Goal: Information Seeking & Learning: Learn about a topic

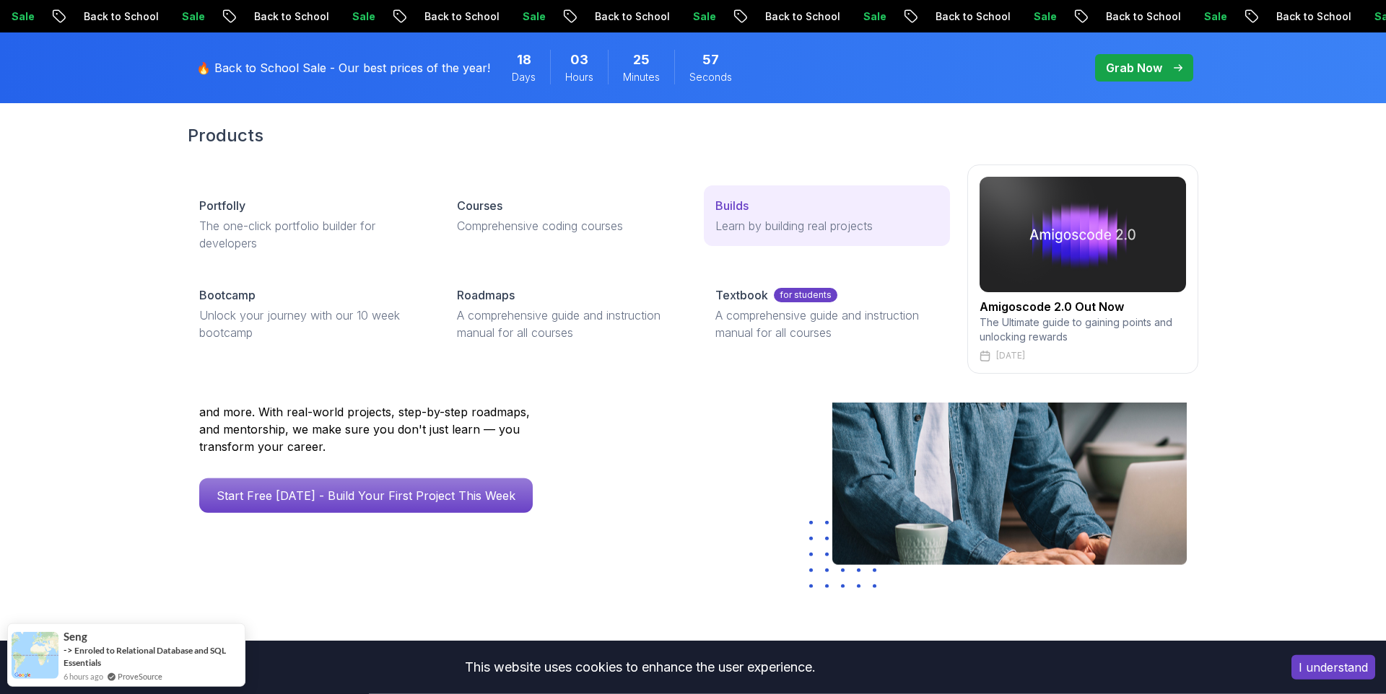
scroll to position [82, 0]
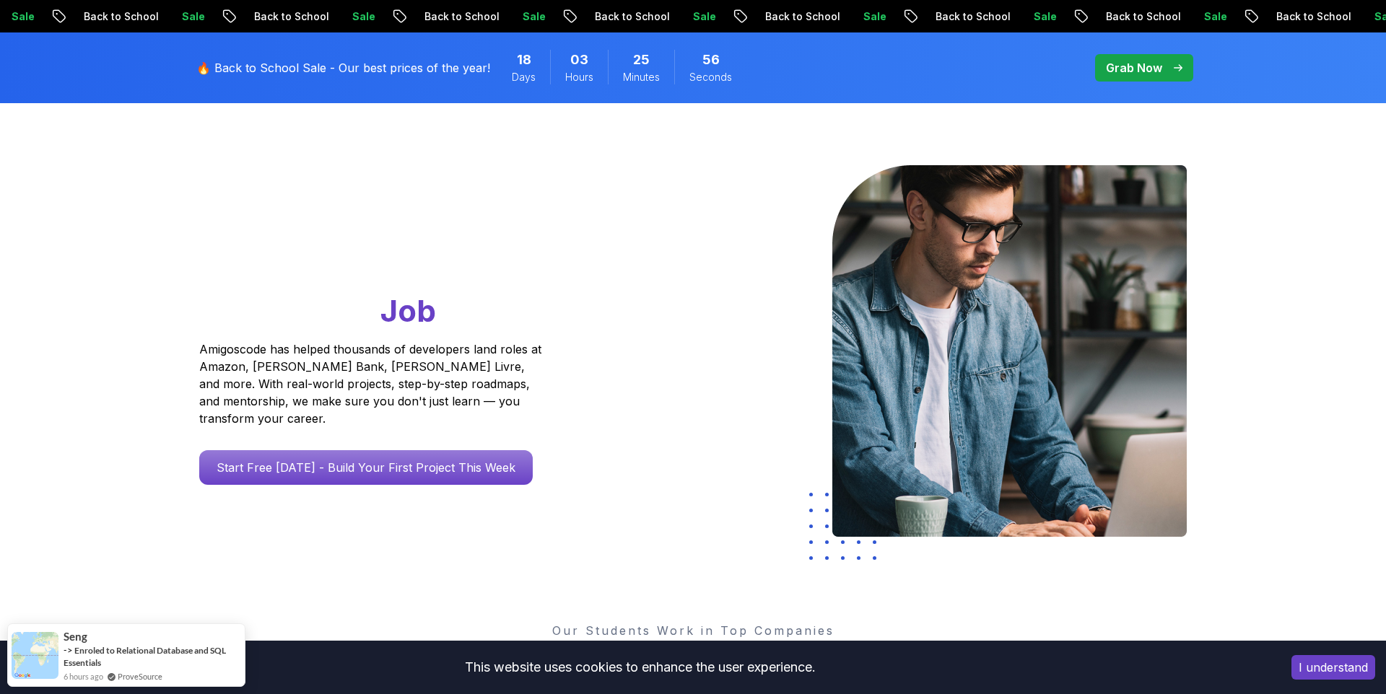
click at [1130, 66] on p "Grab Now" at bounding box center [1134, 67] width 56 height 17
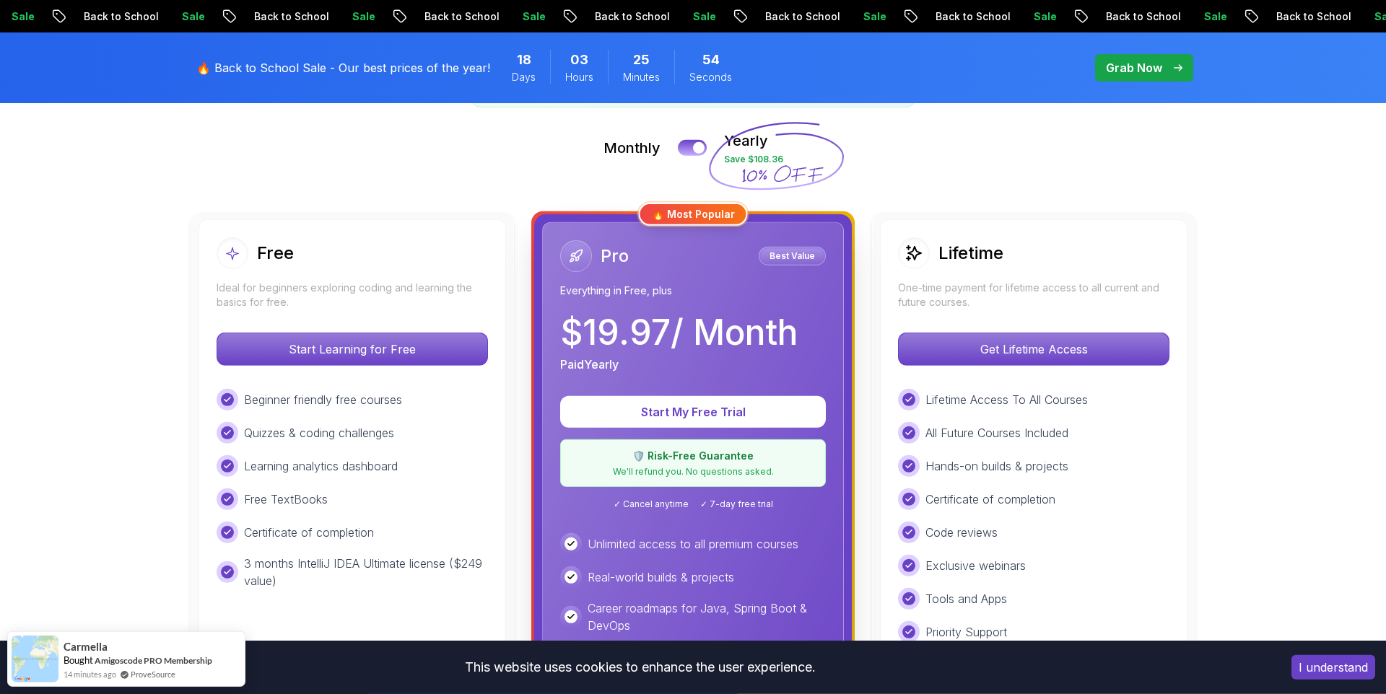
scroll to position [329, 0]
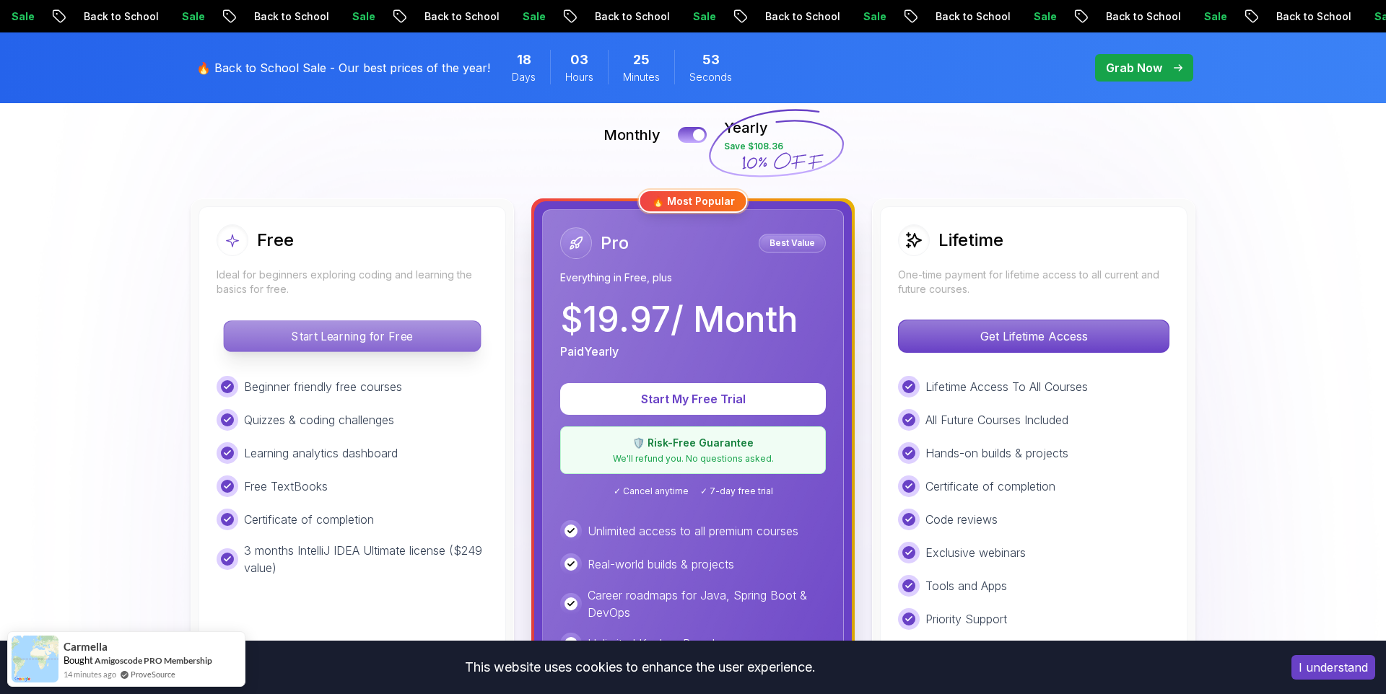
click at [404, 330] on p "Start Learning for Free" at bounding box center [352, 336] width 256 height 30
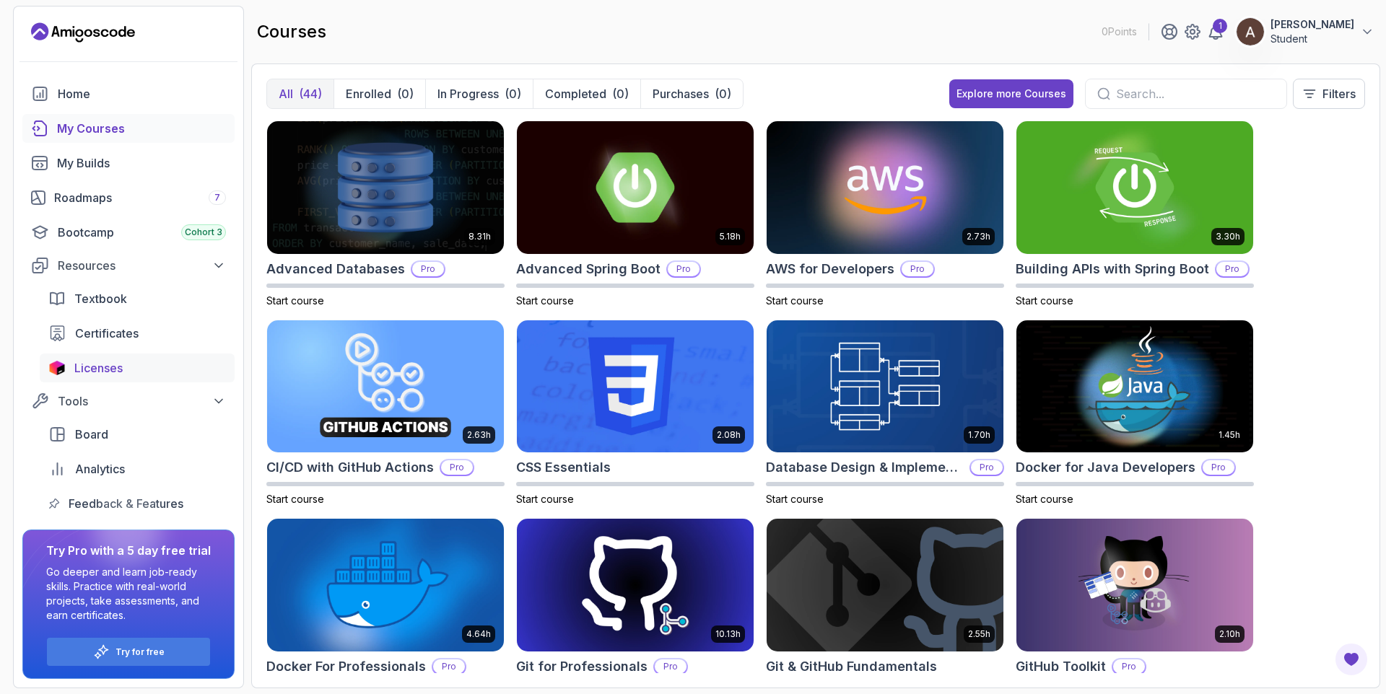
click at [137, 363] on div "Licenses" at bounding box center [150, 367] width 152 height 17
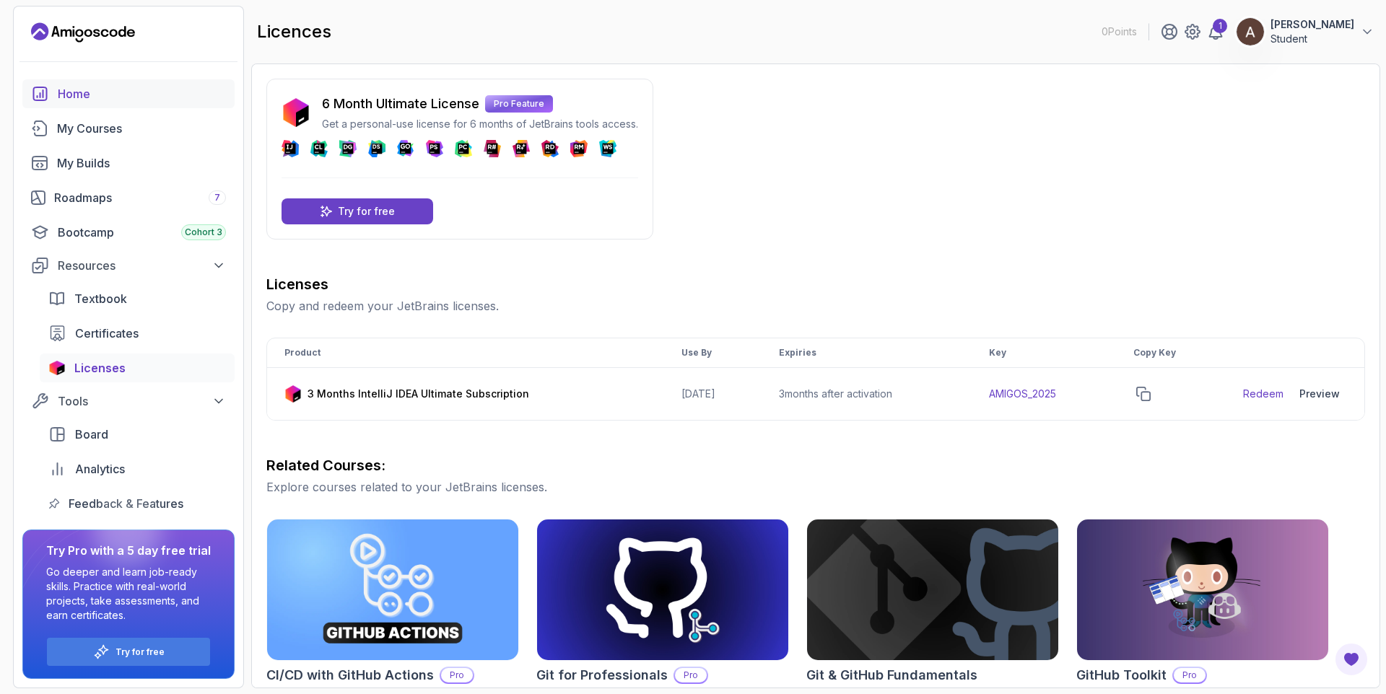
click at [110, 91] on div "Home" at bounding box center [142, 93] width 168 height 17
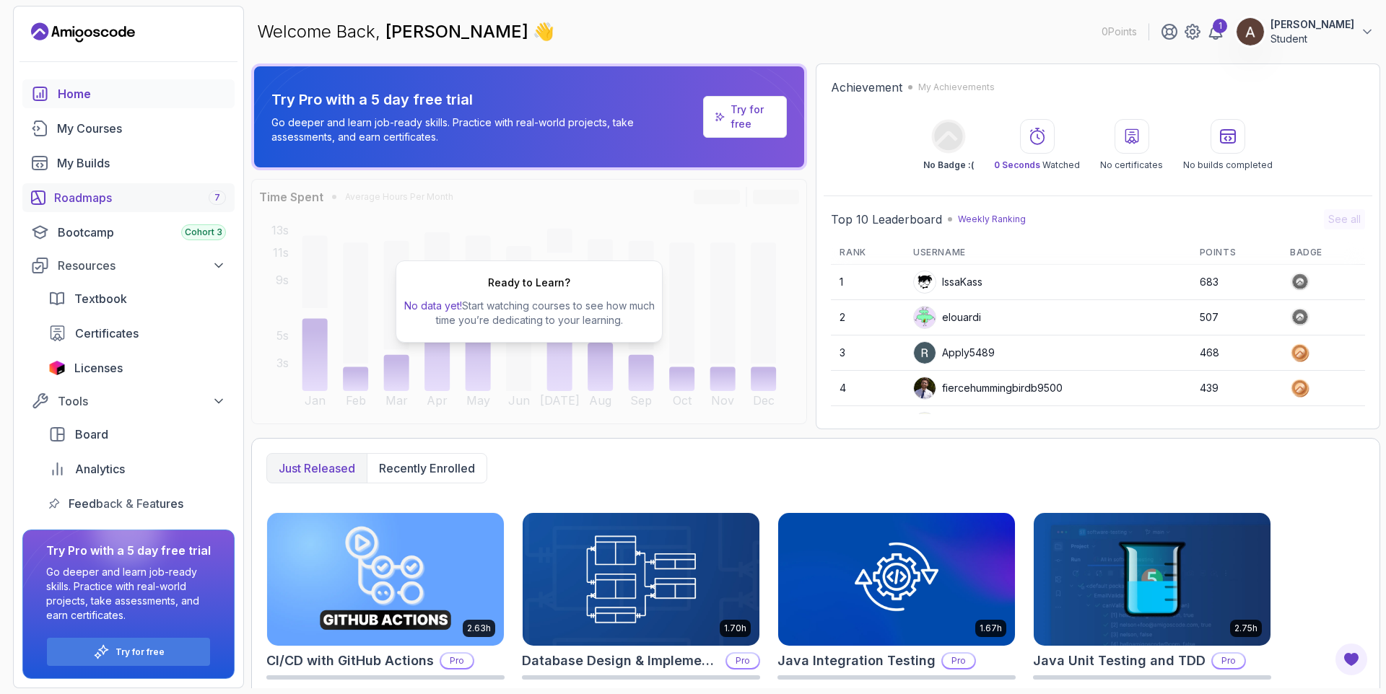
click at [84, 195] on div "Roadmaps 7" at bounding box center [140, 197] width 172 height 17
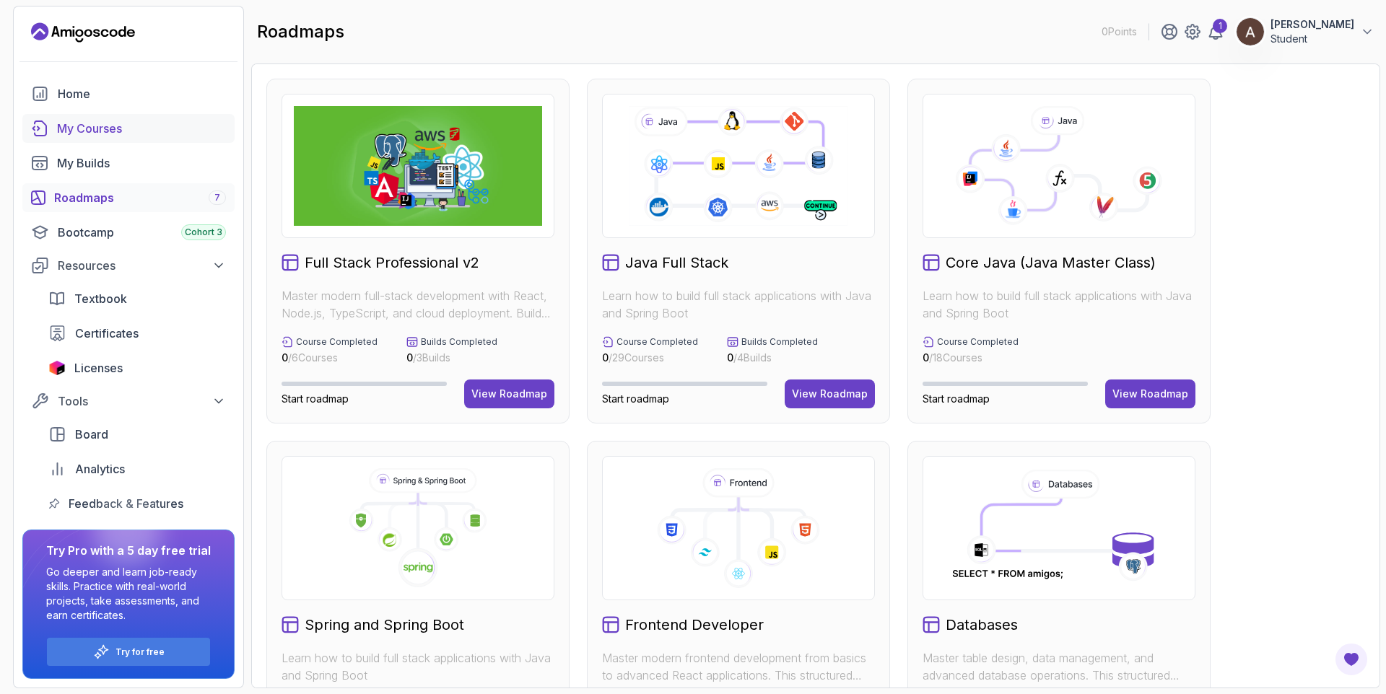
click at [105, 134] on div "My Courses" at bounding box center [141, 128] width 169 height 17
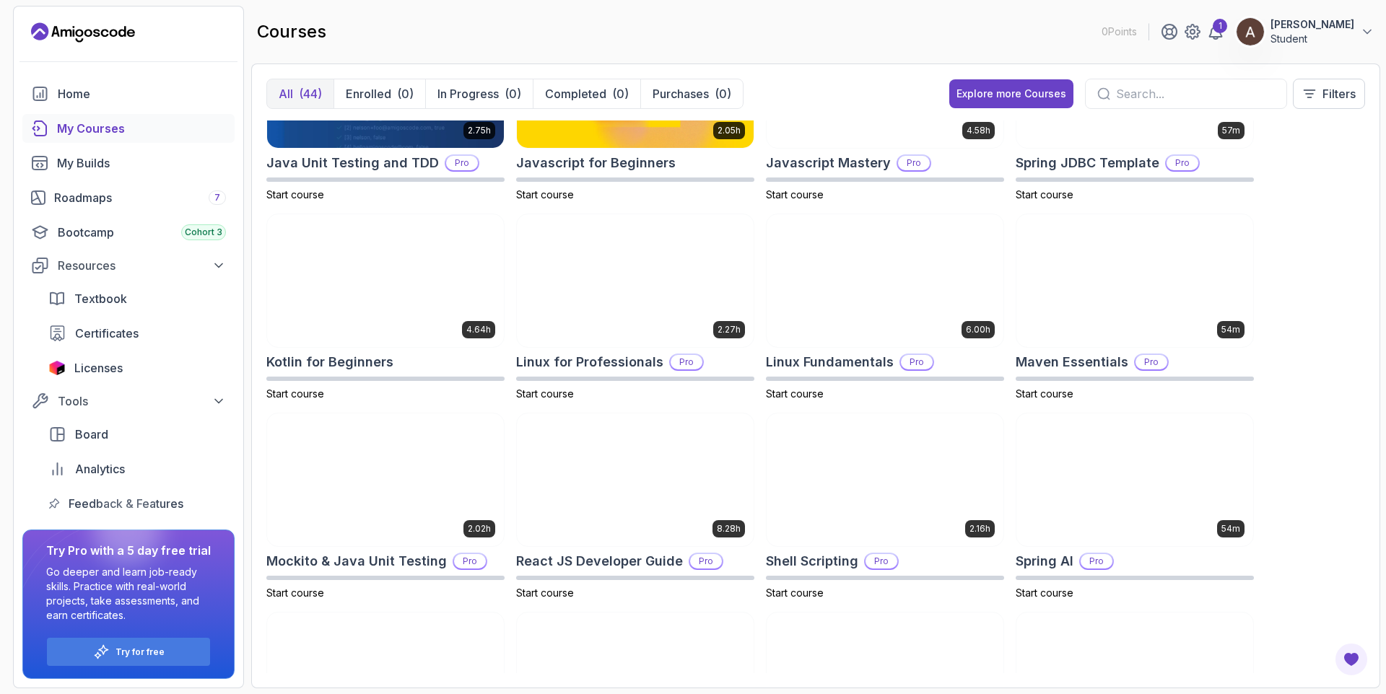
scroll to position [1641, 0]
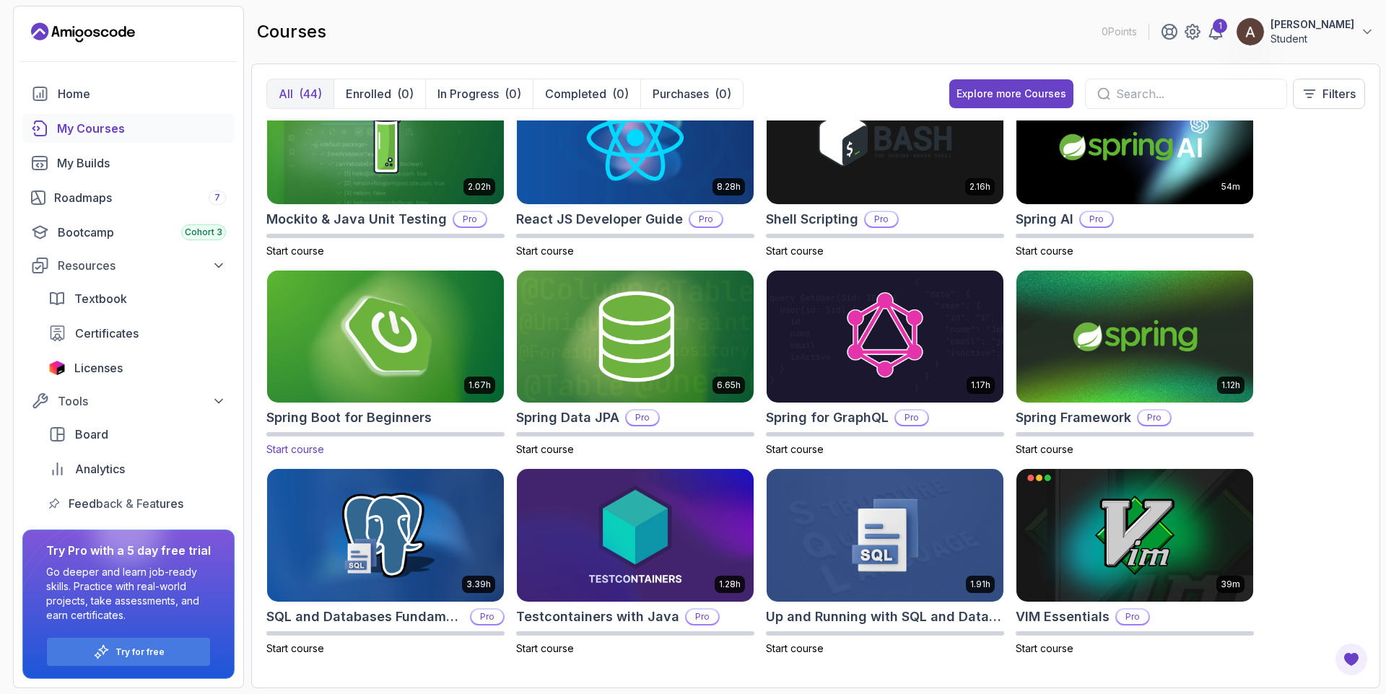
click at [365, 333] on img at bounding box center [385, 336] width 248 height 139
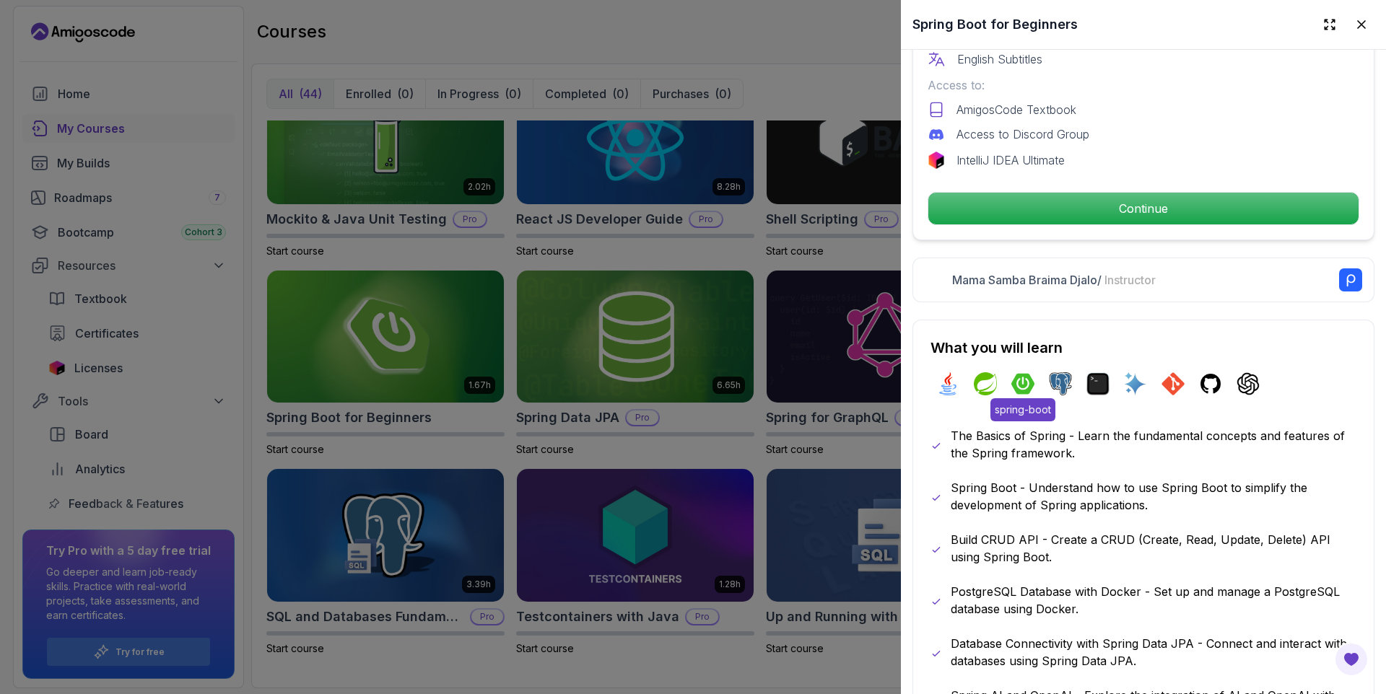
scroll to position [520, 0]
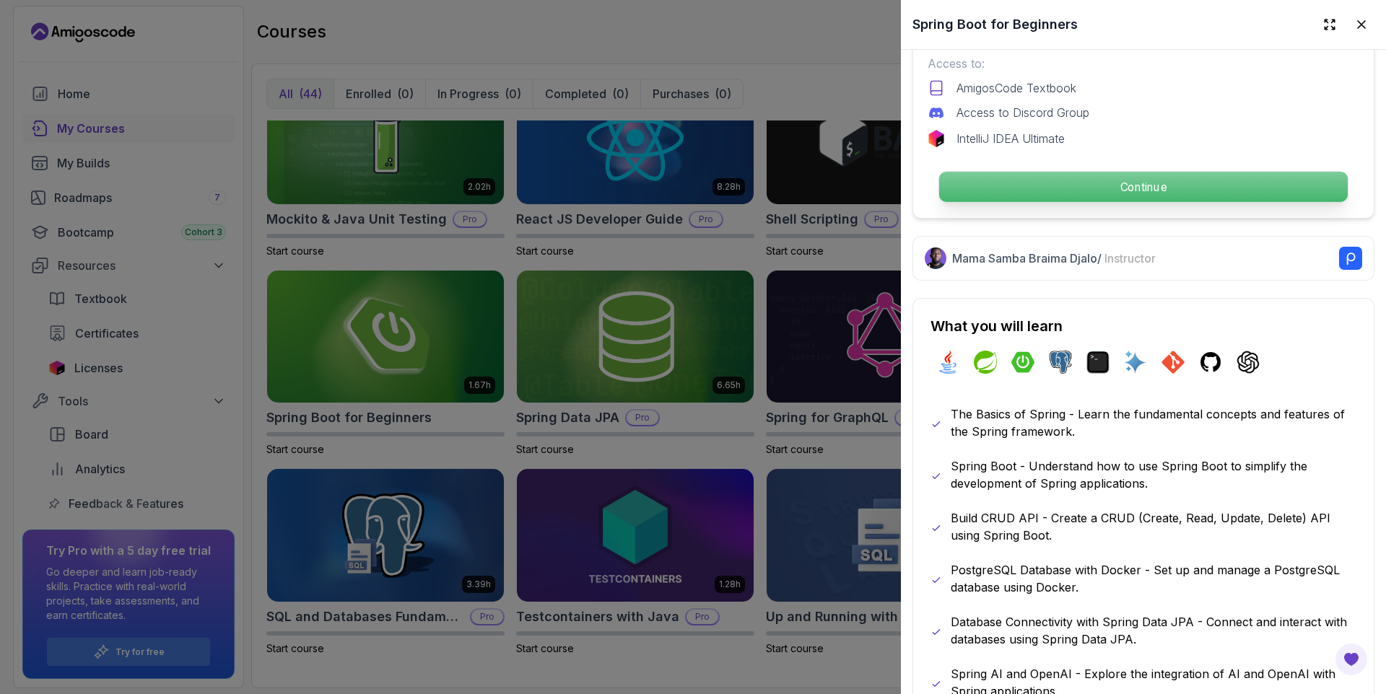
click at [1160, 191] on p "Continue" at bounding box center [1143, 187] width 409 height 30
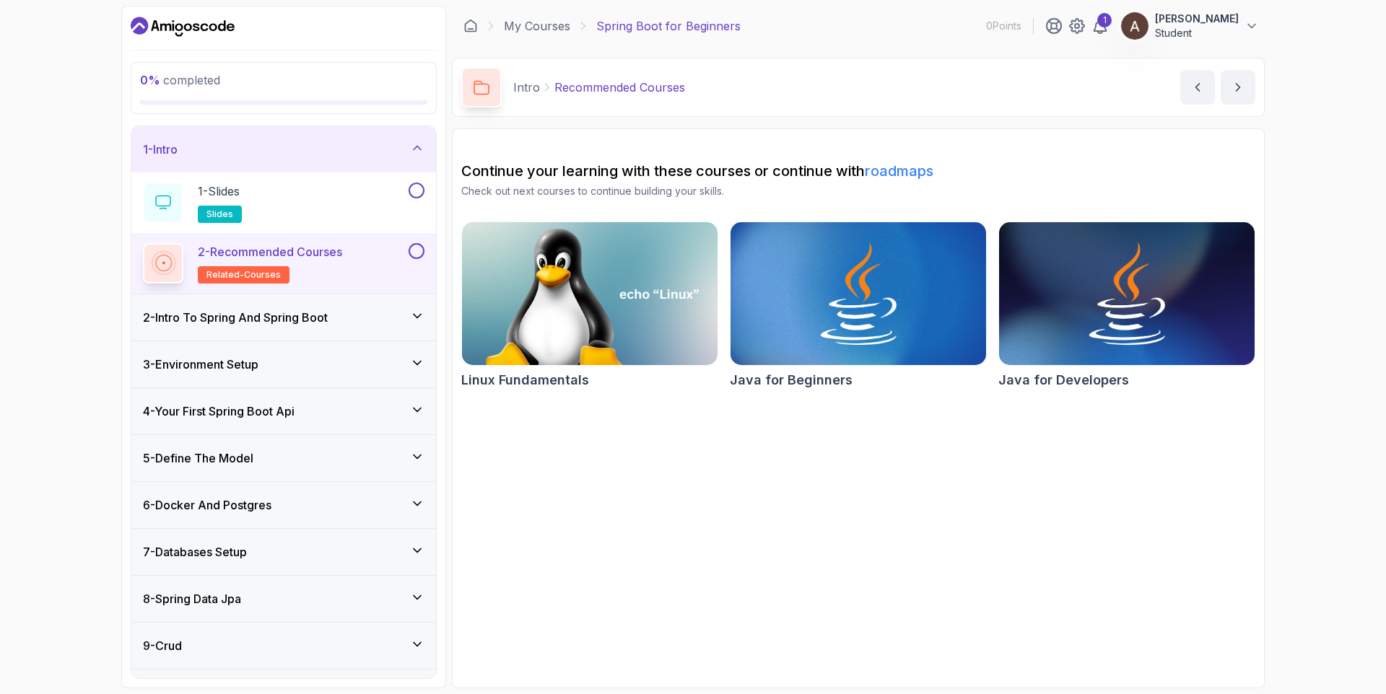
click at [419, 312] on icon at bounding box center [417, 316] width 14 height 14
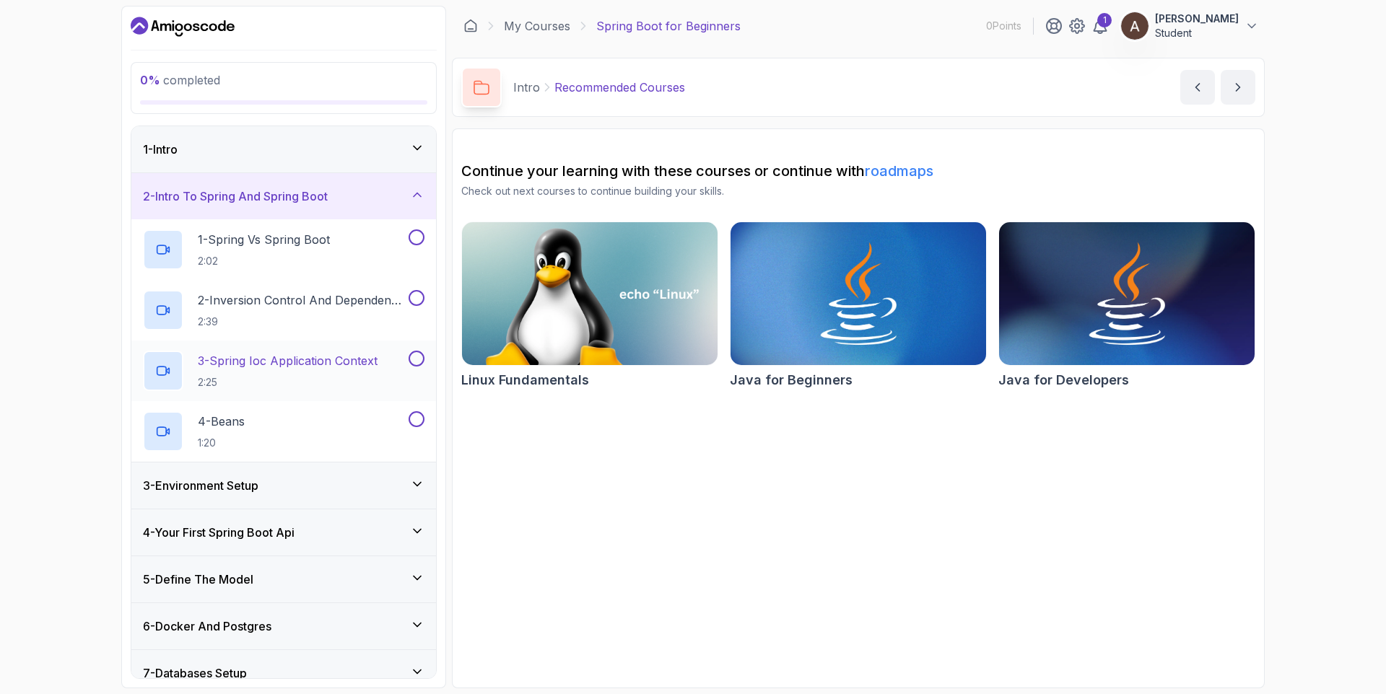
scroll to position [173, 0]
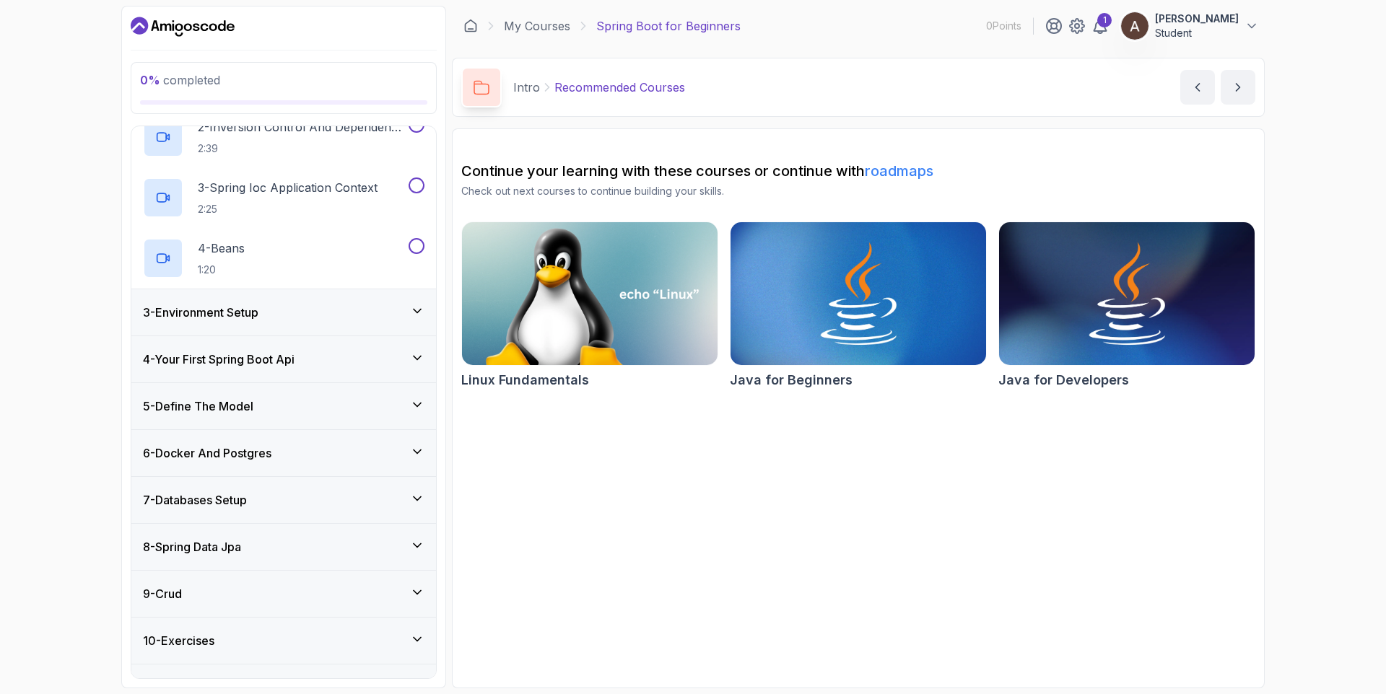
click at [412, 362] on icon at bounding box center [417, 358] width 14 height 14
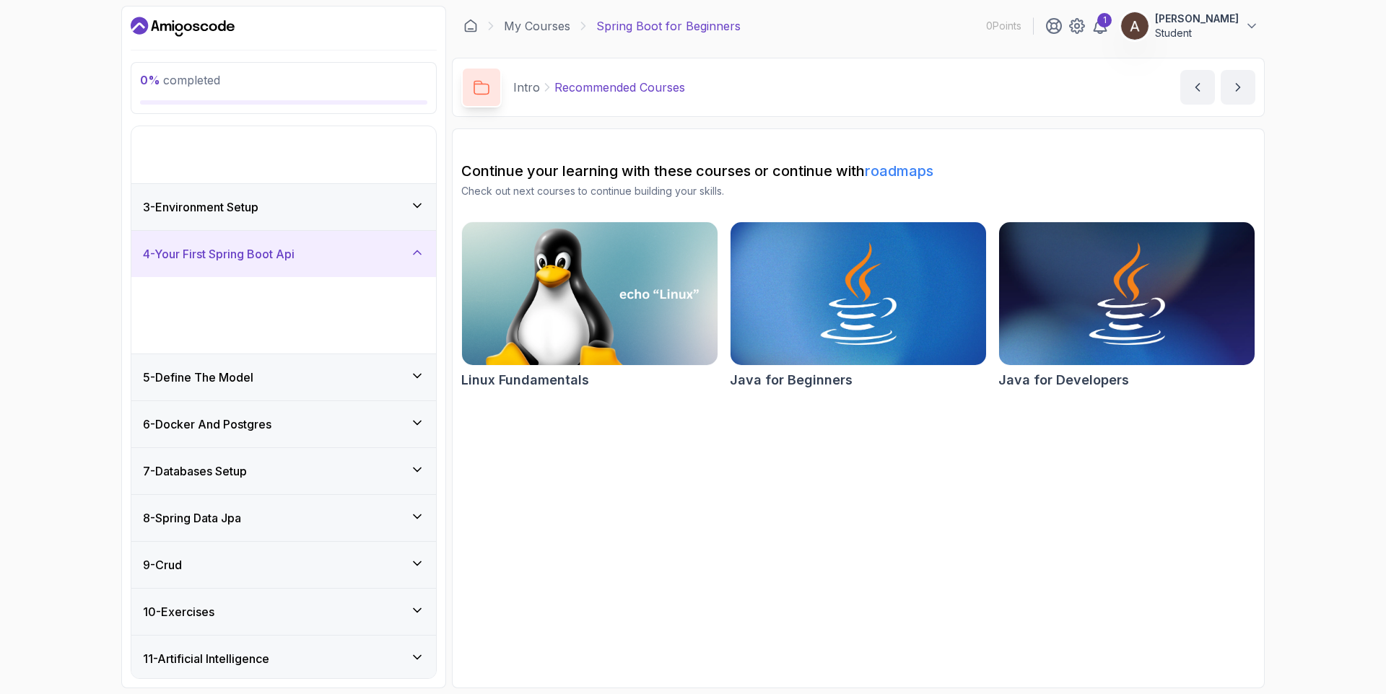
scroll to position [10, 0]
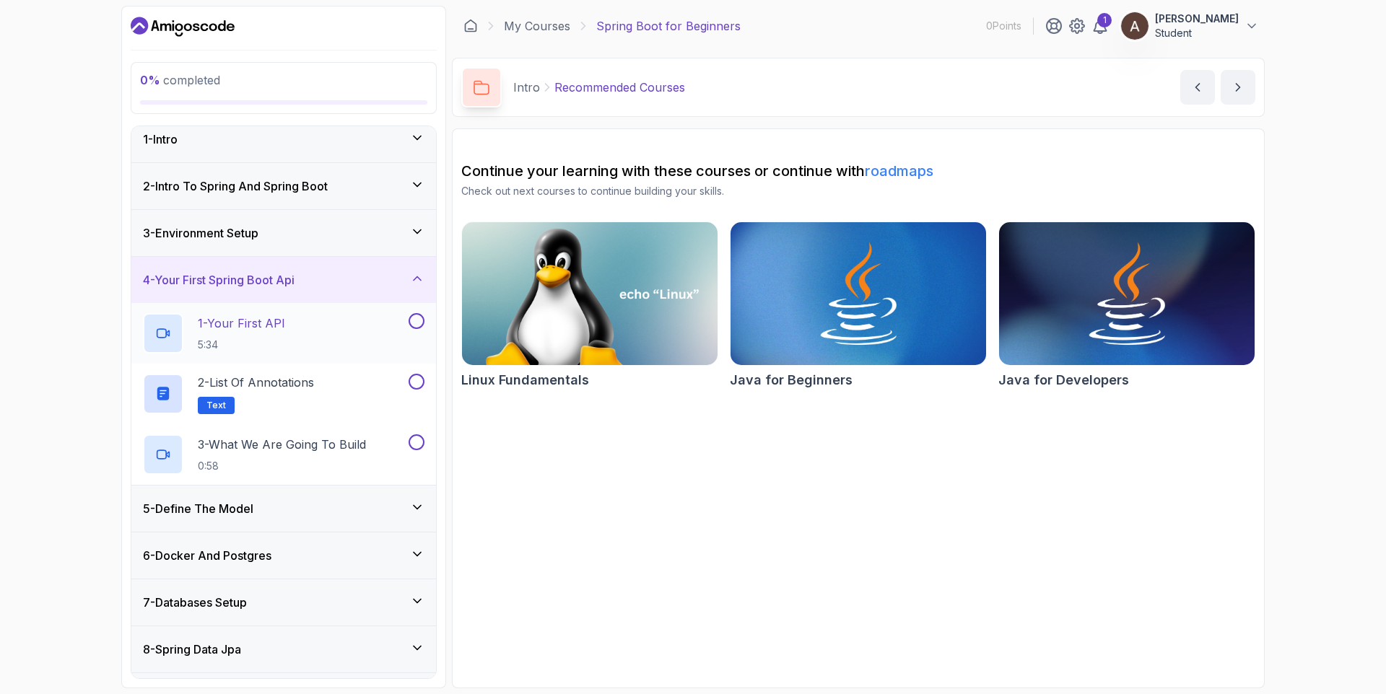
click at [258, 322] on p "1 - Your First API" at bounding box center [241, 323] width 87 height 17
